Goal: Task Accomplishment & Management: Manage account settings

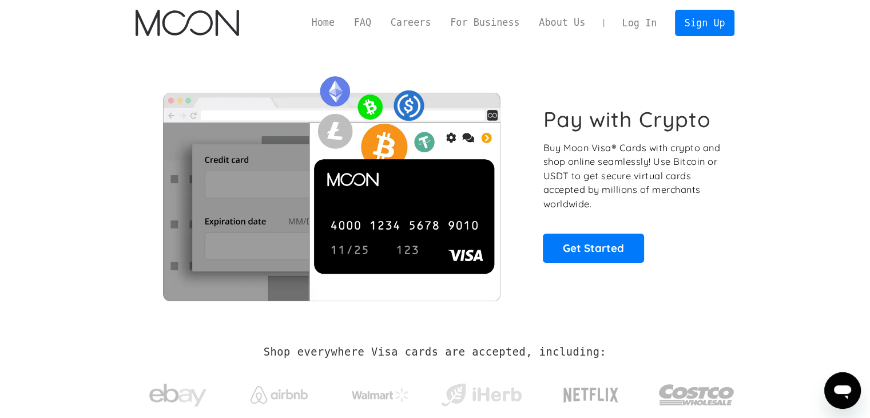
click at [646, 18] on link "Log In" at bounding box center [640, 22] width 54 height 25
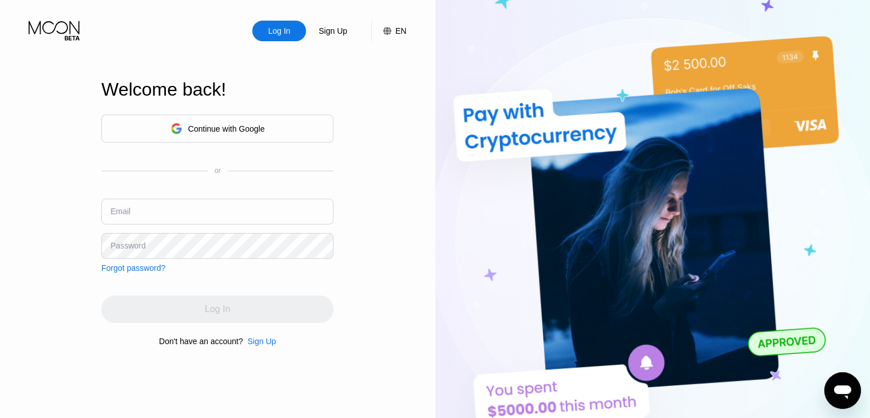
click at [140, 202] on input "text" at bounding box center [217, 212] width 232 height 26
paste input "[EMAIL_ADDRESS][DOMAIN_NAME]"
type input "[EMAIL_ADDRESS][DOMAIN_NAME]"
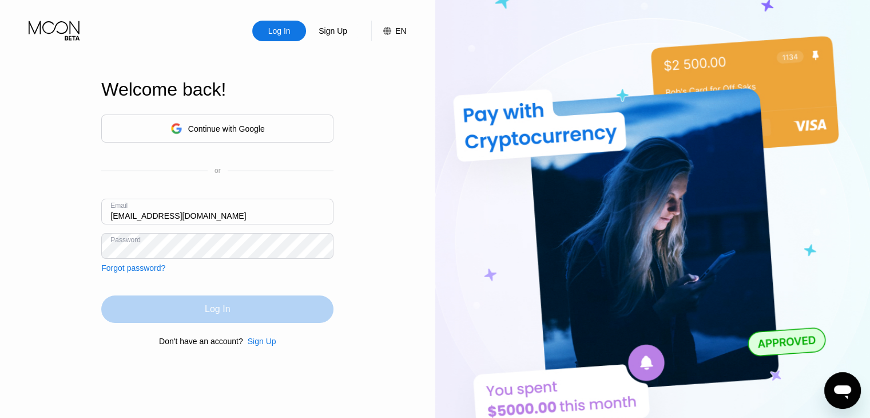
click at [206, 305] on div "Log In" at bounding box center [217, 308] width 25 height 11
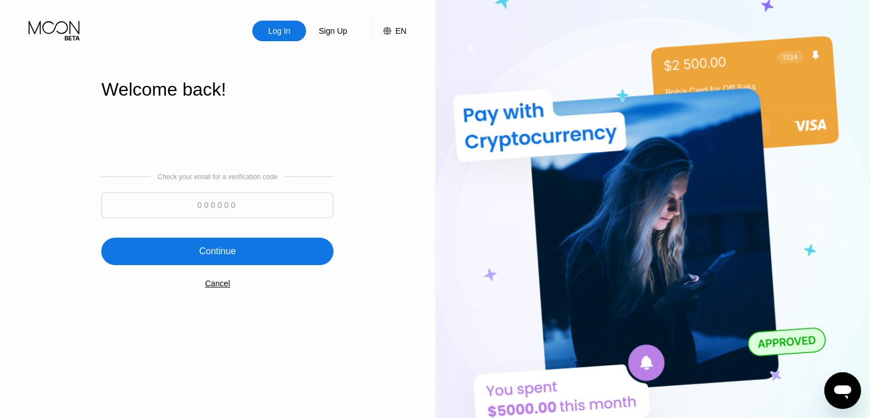
click at [175, 215] on input at bounding box center [217, 205] width 232 height 26
paste input "678186"
type input "678186"
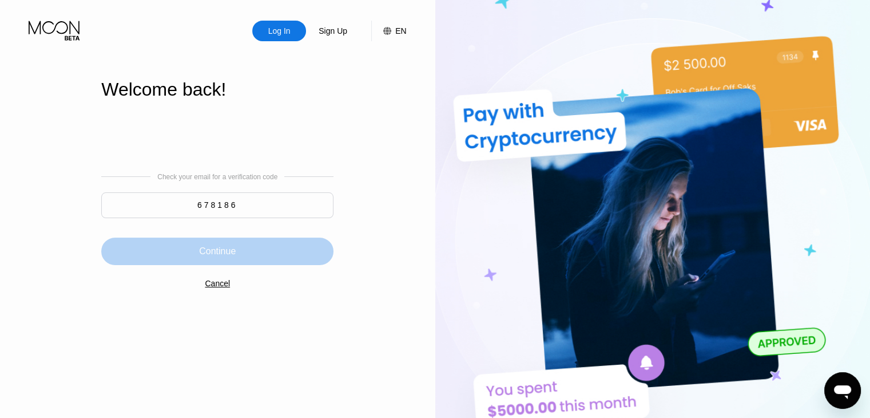
click at [220, 255] on div "Continue" at bounding box center [217, 250] width 37 height 11
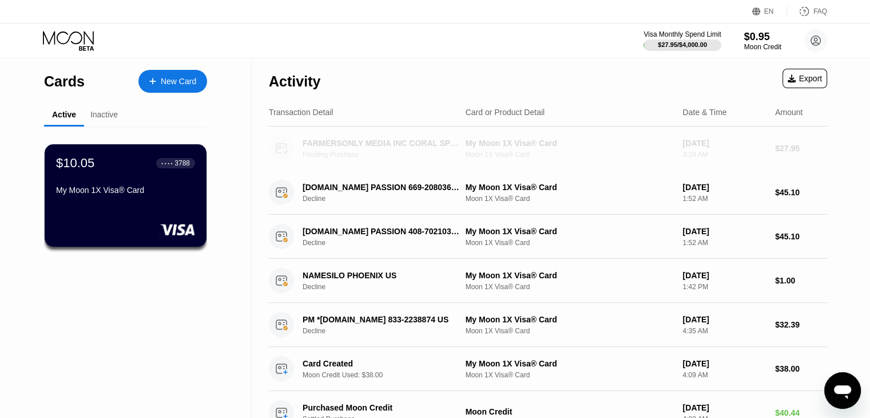
click at [330, 157] on div "Pending Purchase" at bounding box center [387, 154] width 169 height 8
